Goal: Task Accomplishment & Management: Use online tool/utility

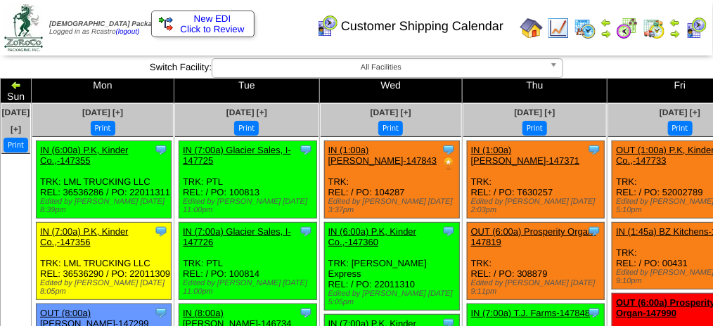
click at [253, 121] on button "Print" at bounding box center [246, 128] width 25 height 15
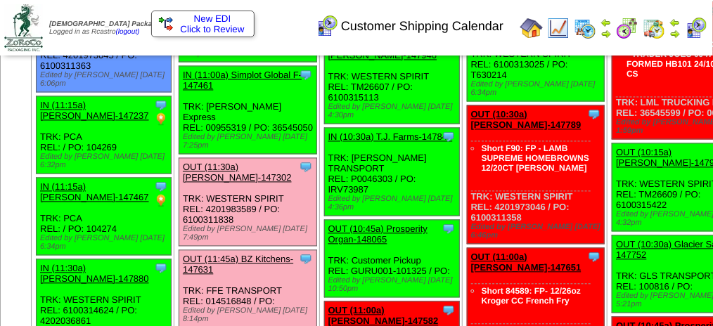
scroll to position [985, 0]
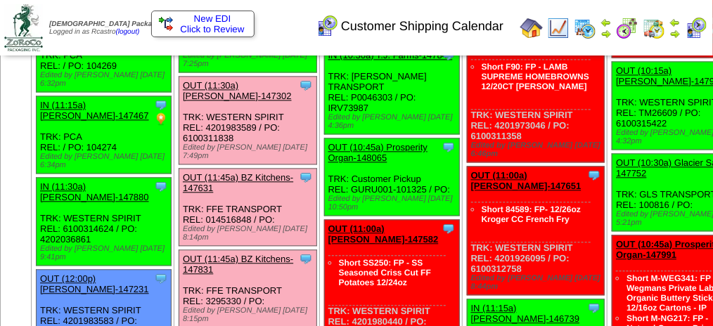
click at [241, 101] on link "OUT (11:30a) [PERSON_NAME]-147302" at bounding box center [237, 90] width 109 height 21
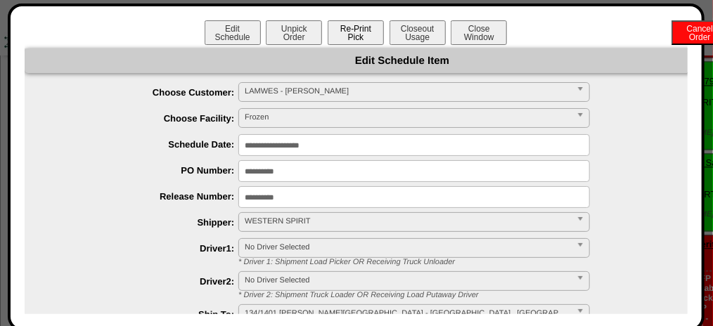
click at [350, 40] on button "Re-Print Pick" at bounding box center [356, 32] width 56 height 25
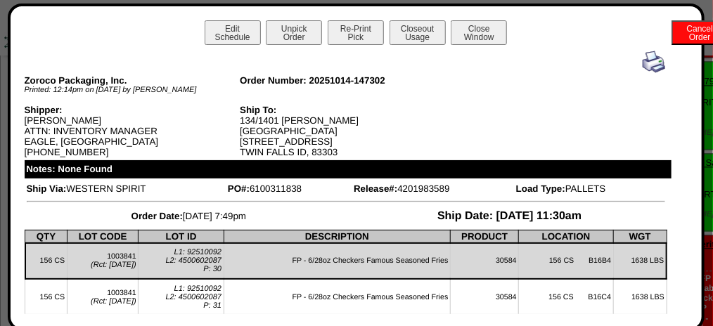
click at [643, 64] on img at bounding box center [654, 62] width 23 height 23
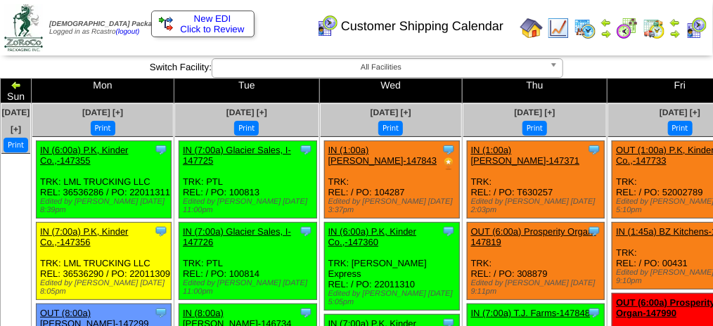
click at [256, 121] on button "Print" at bounding box center [246, 128] width 25 height 15
